Goal: Navigation & Orientation: Find specific page/section

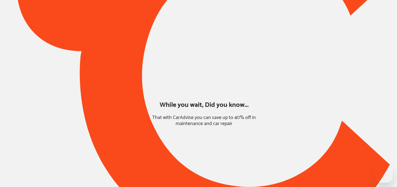
type input "*****"
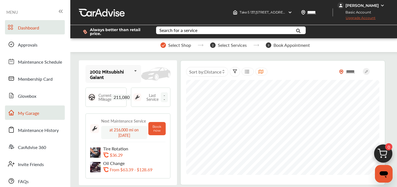
click at [37, 117] on link "My Garage" at bounding box center [35, 113] width 60 height 14
